Goal: Check status: Check status

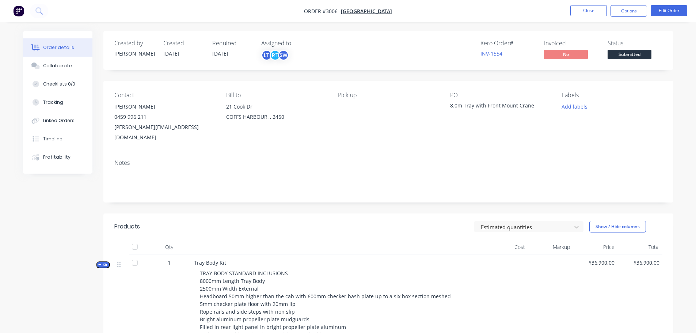
click at [50, 48] on div "Order details" at bounding box center [58, 47] width 31 height 7
click at [58, 46] on div "Order details" at bounding box center [58, 47] width 31 height 7
click at [15, 10] on img "button" at bounding box center [18, 10] width 11 height 11
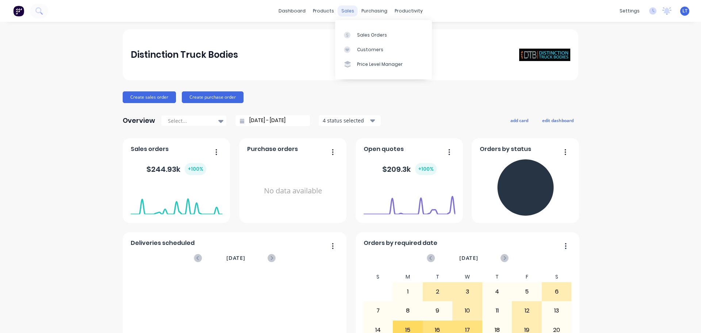
click at [344, 10] on div "sales" at bounding box center [348, 10] width 20 height 11
click at [361, 37] on div "Sales Orders" at bounding box center [372, 35] width 30 height 7
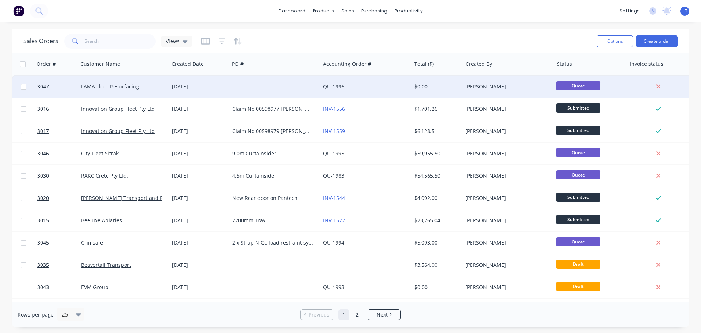
click at [217, 84] on div "[DATE]" at bounding box center [199, 86] width 54 height 7
